Goal: Navigation & Orientation: Find specific page/section

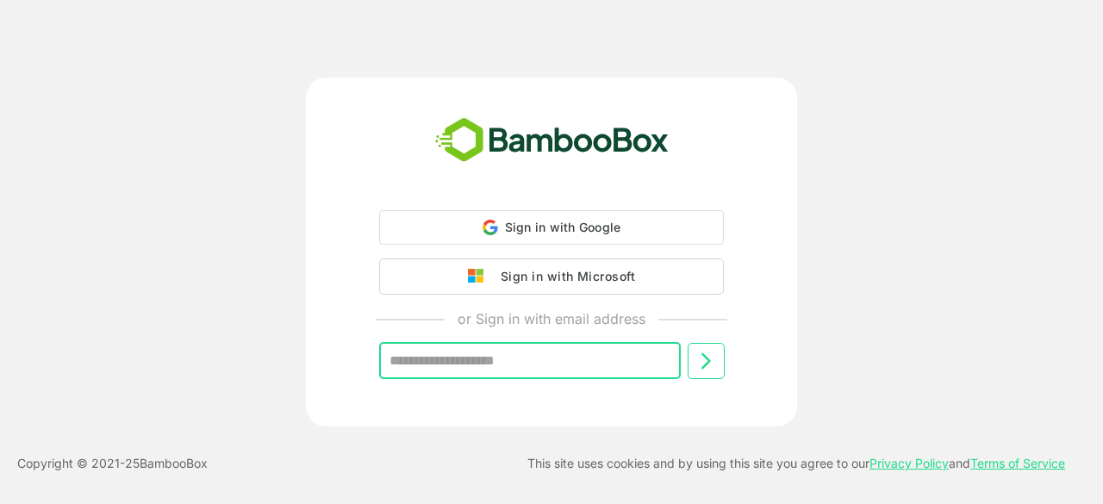
click at [477, 370] on input "text" at bounding box center [530, 361] width 302 height 36
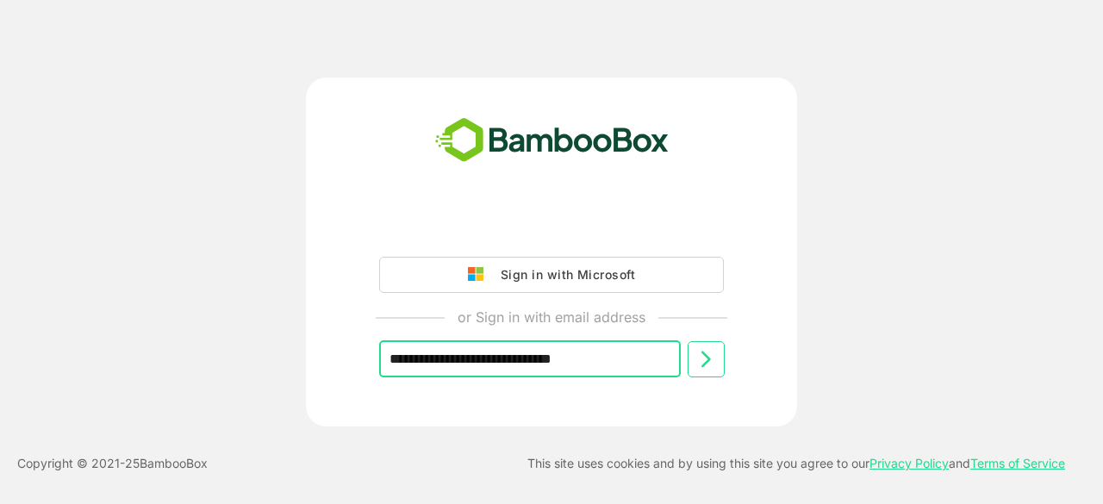
type input "**********"
click at [710, 368] on icon at bounding box center [705, 359] width 21 height 21
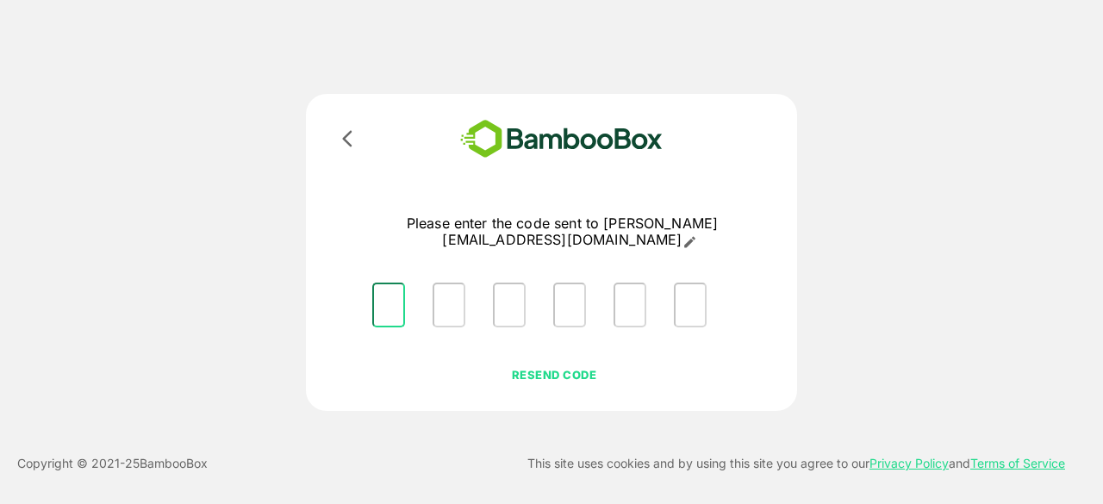
click at [388, 306] on input "Please enter OTP character 1" at bounding box center [388, 305] width 33 height 45
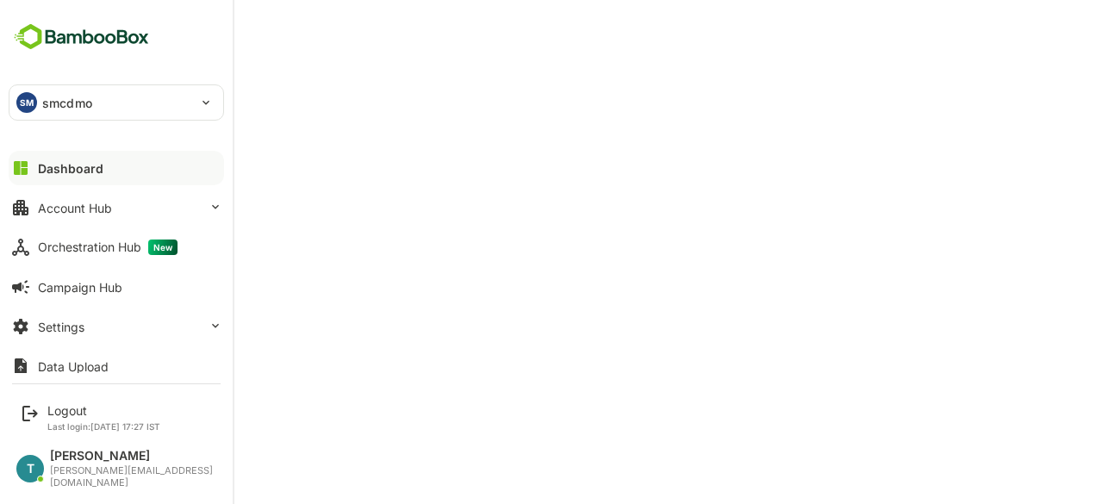
click at [45, 101] on p "smcdmo" at bounding box center [67, 103] width 50 height 18
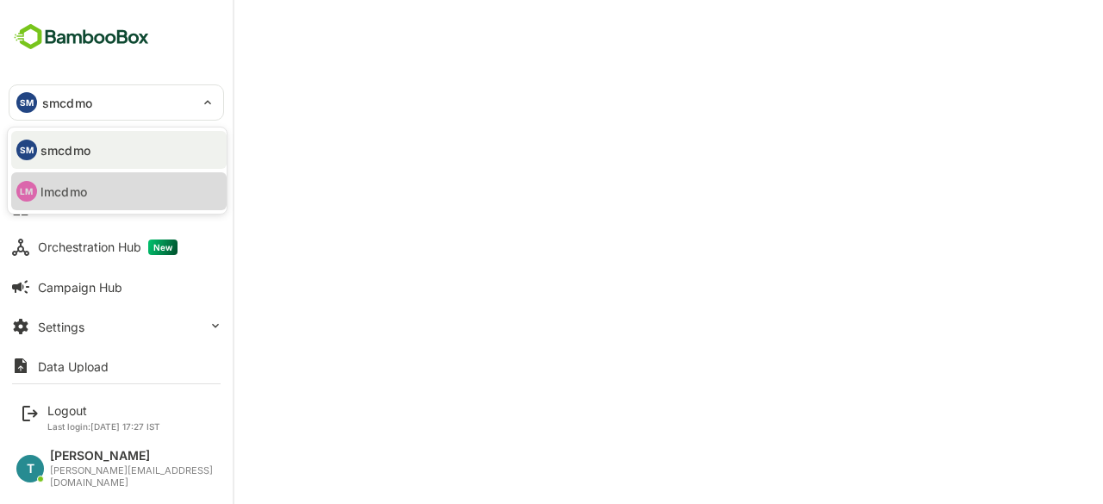
click at [69, 189] on p "lmcdmo" at bounding box center [63, 192] width 47 height 18
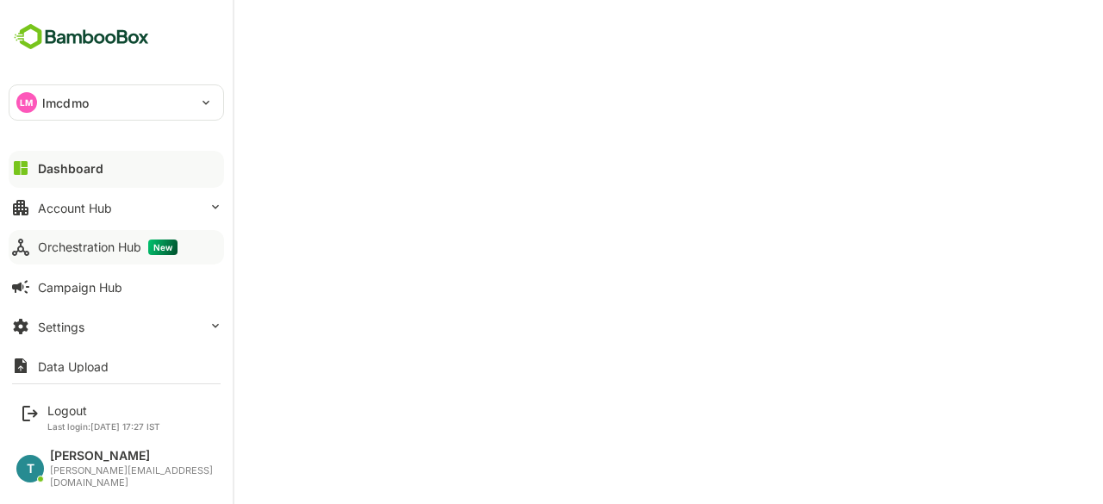
click at [112, 246] on div "Orchestration Hub New" at bounding box center [108, 248] width 140 height 16
click at [95, 170] on div "Dashboard" at bounding box center [69, 168] width 62 height 15
